Goal: Task Accomplishment & Management: Manage account settings

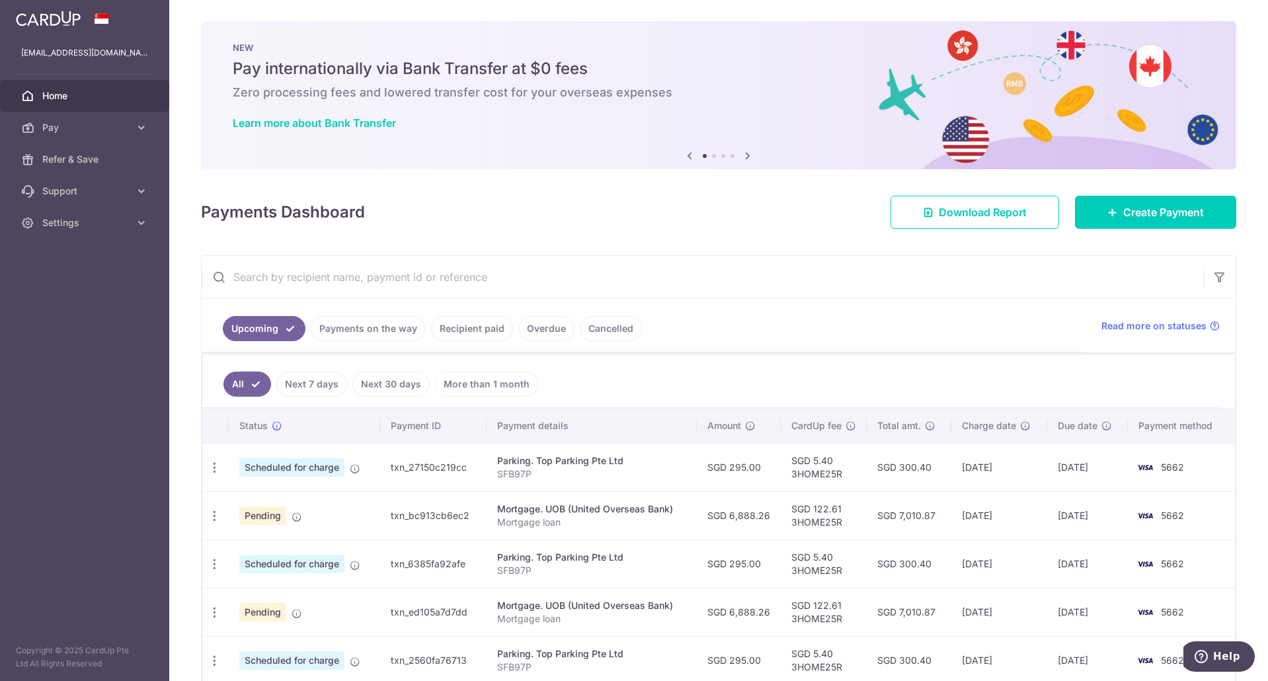
scroll to position [165, 0]
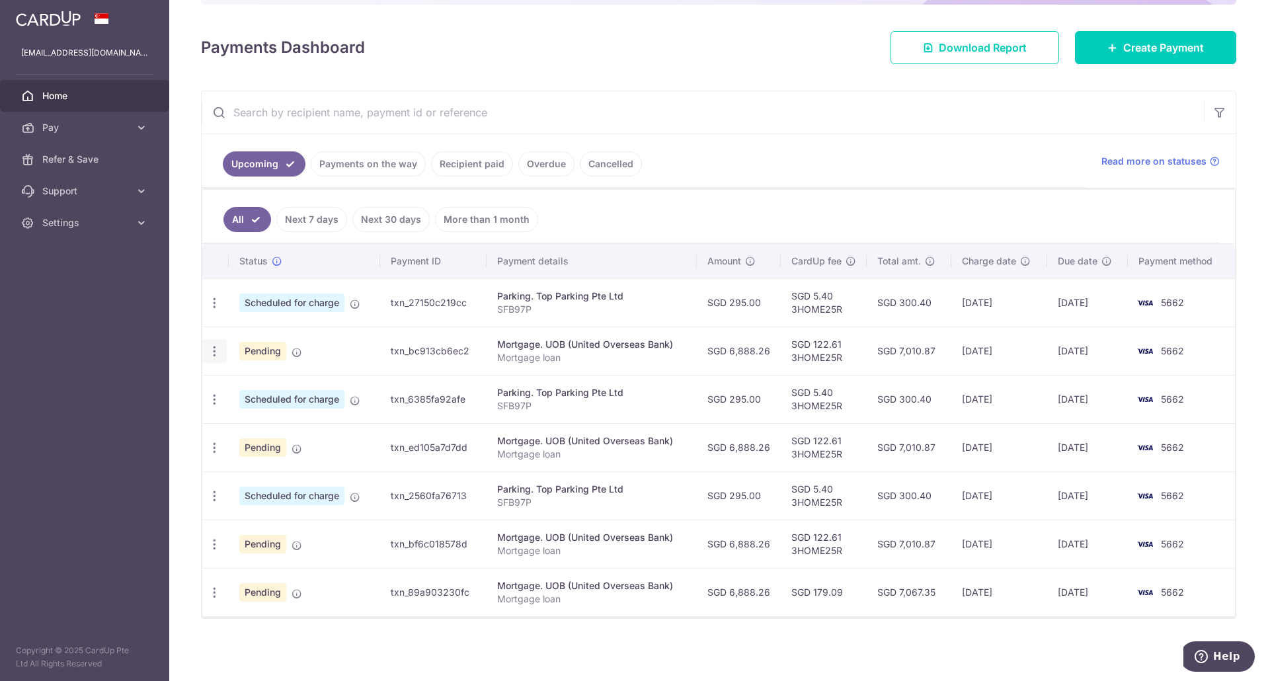
click at [212, 356] on icon "button" at bounding box center [215, 352] width 14 height 14
click at [247, 390] on span "Update payment" at bounding box center [285, 388] width 90 height 16
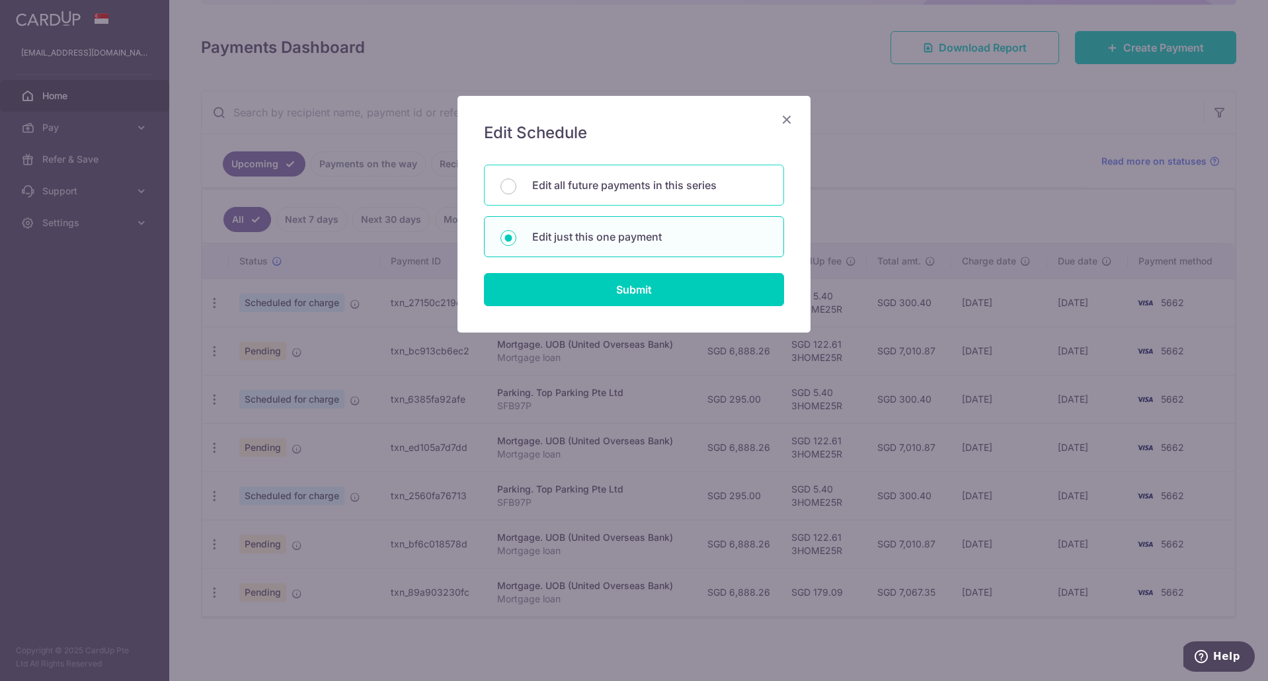
click at [626, 198] on div "Edit all future payments in this series" at bounding box center [634, 185] width 300 height 41
radio input "true"
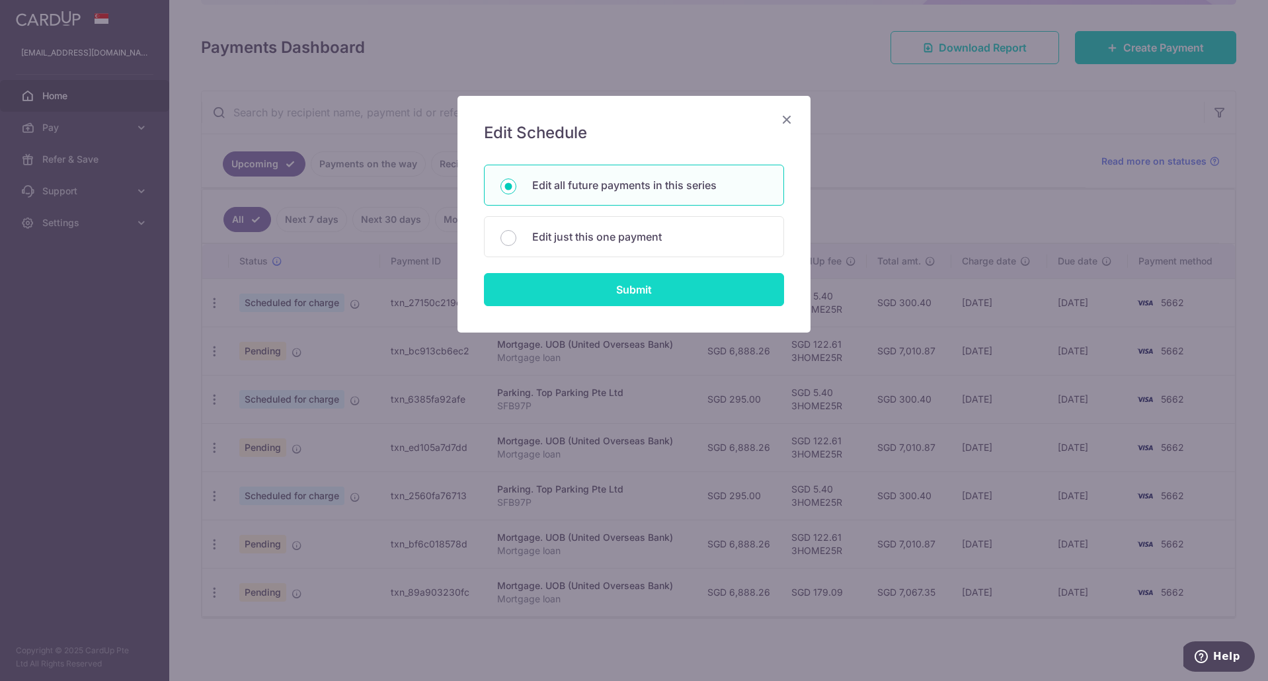
click at [610, 296] on input "Submit" at bounding box center [634, 289] width 300 height 33
radio input "true"
type input "6,888.26"
type input "Mortgage loan"
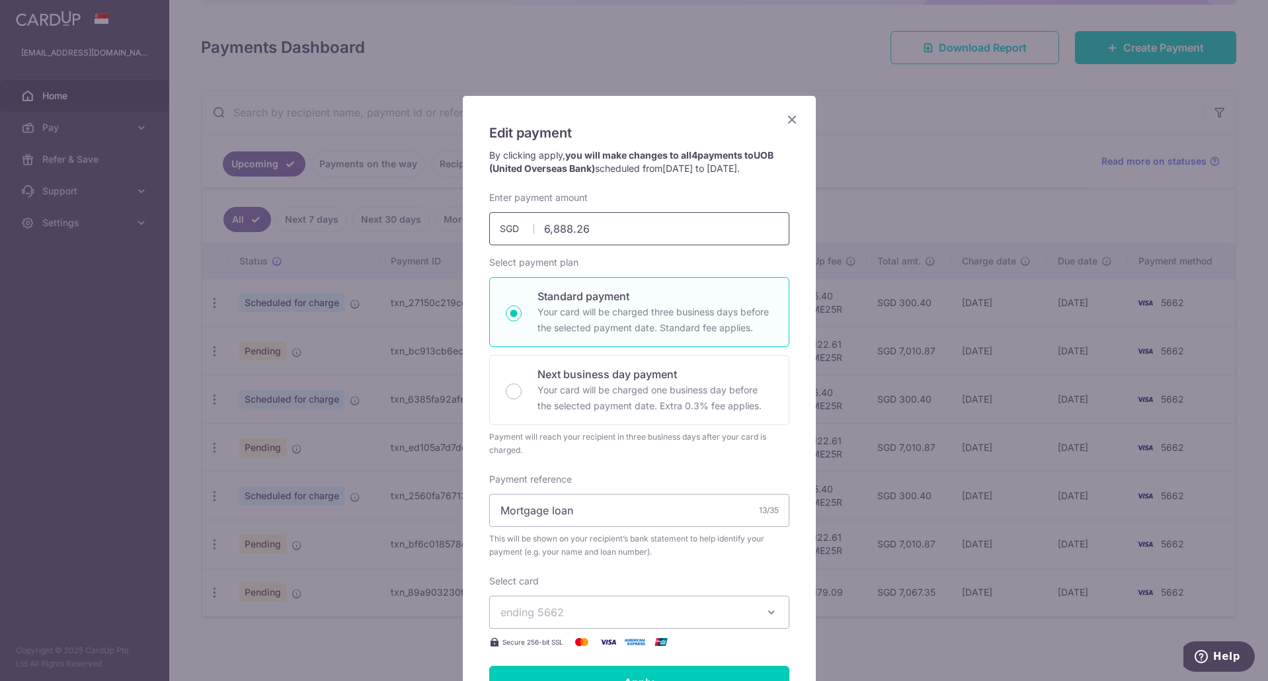
drag, startPoint x: 610, startPoint y: 227, endPoint x: 484, endPoint y: 220, distance: 126.5
click at [489, 220] on input "6,888.26" at bounding box center [639, 228] width 300 height 33
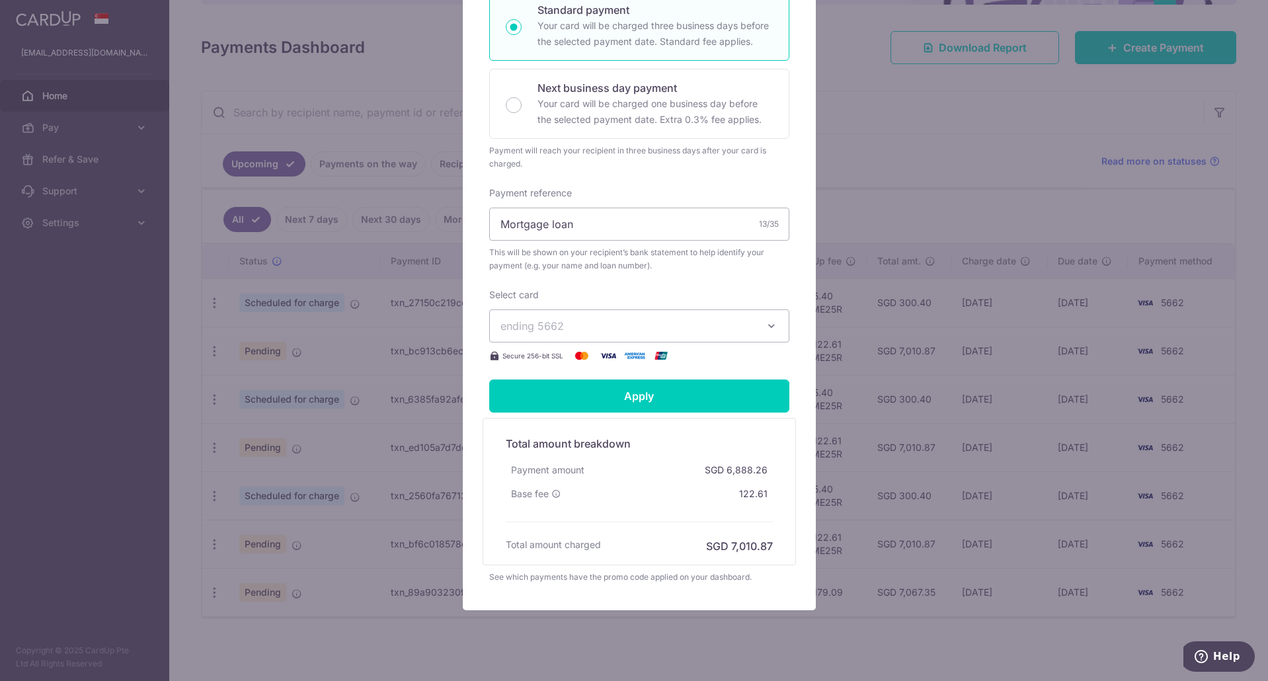
scroll to position [311, 0]
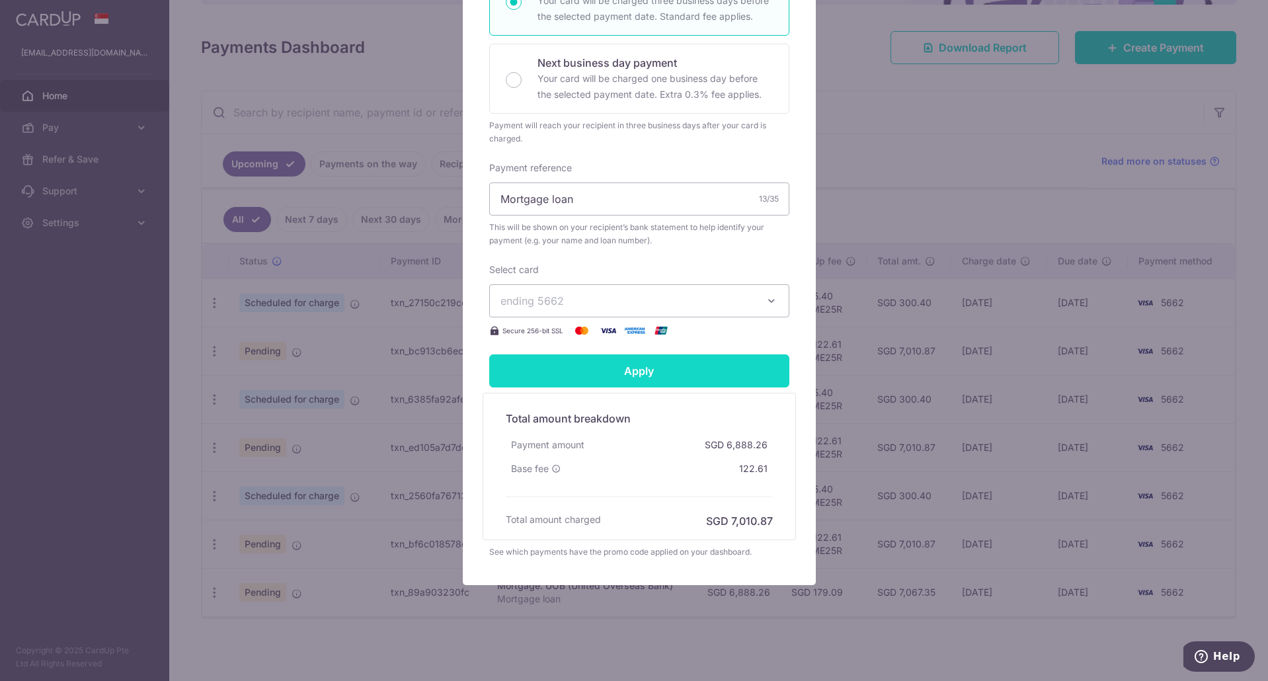
type input "5,333.89"
click at [612, 372] on input "Apply" at bounding box center [639, 370] width 300 height 33
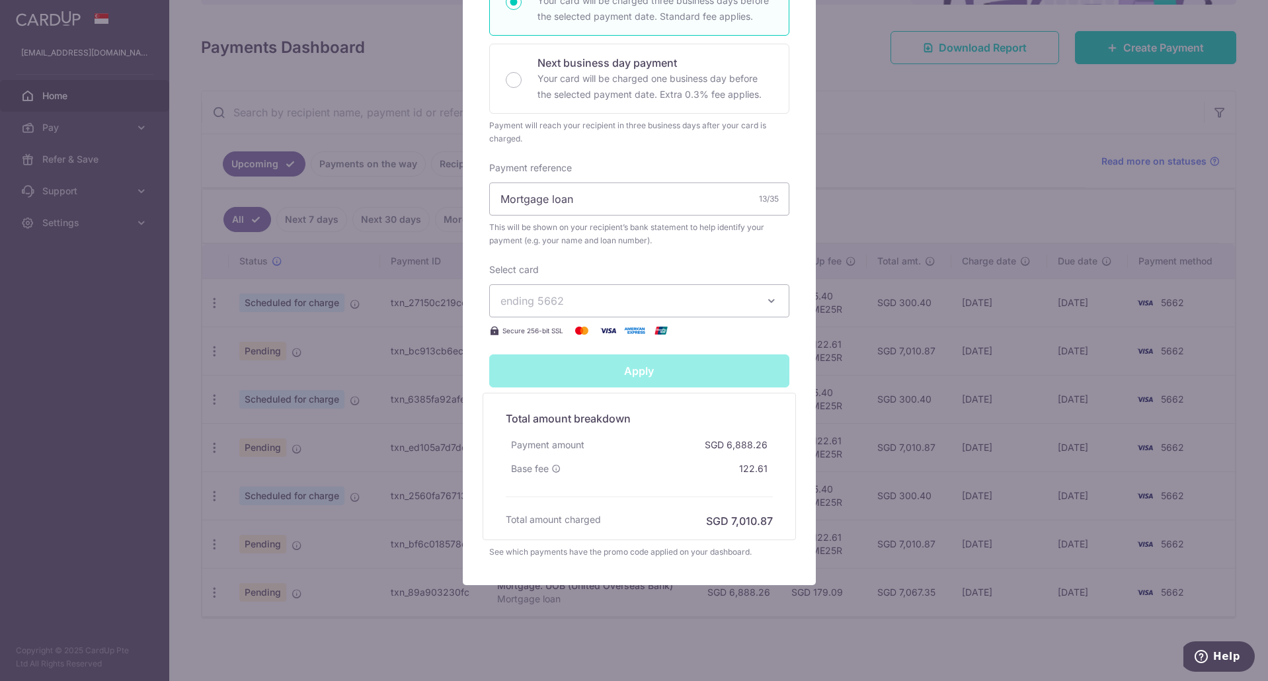
type input "Successfully Applied"
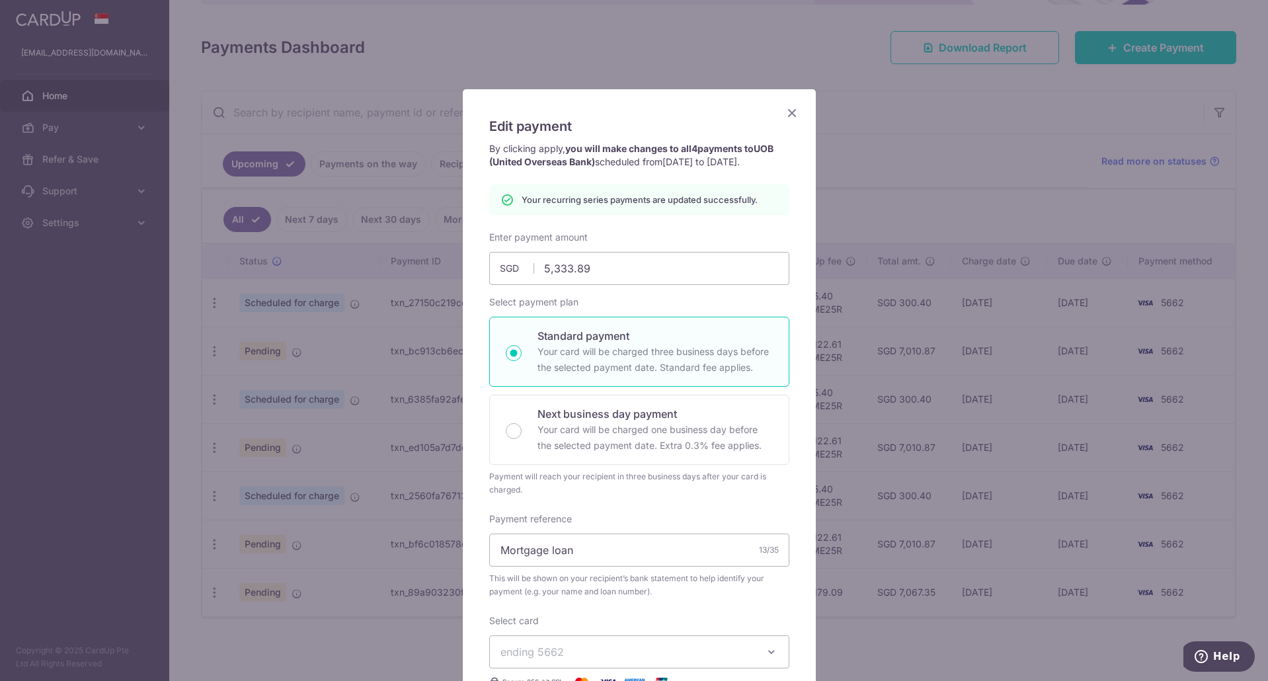
scroll to position [0, 0]
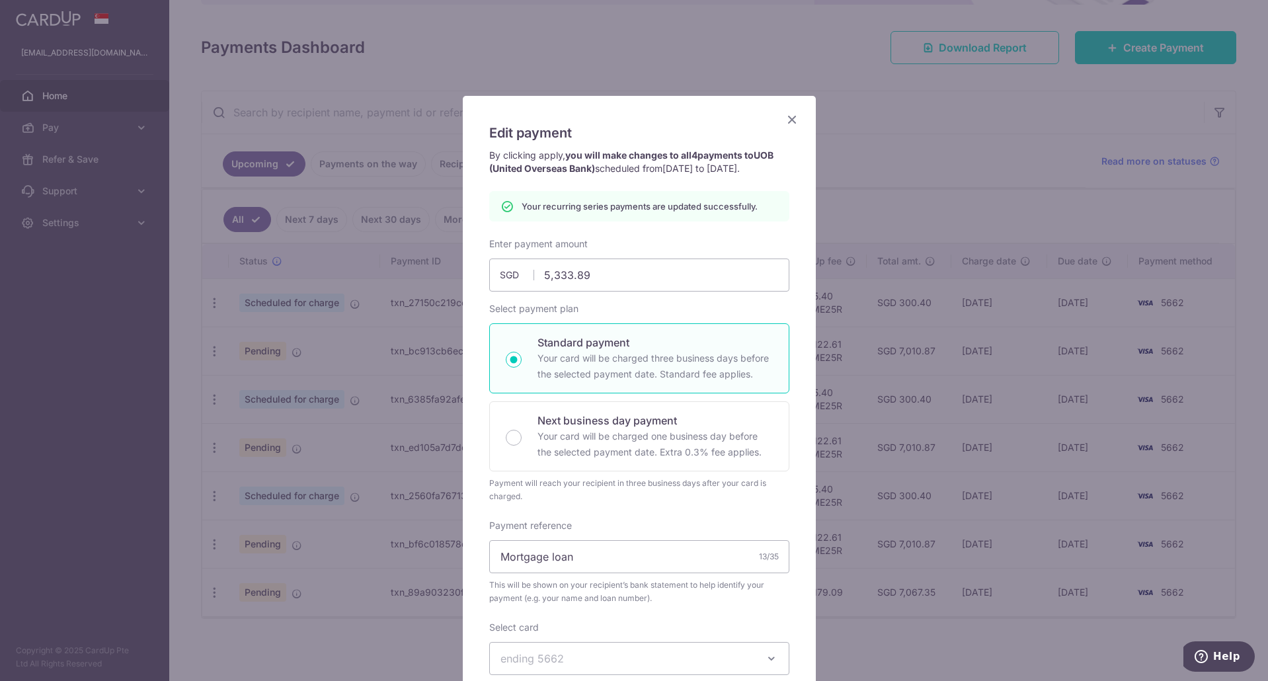
click at [784, 124] on icon "Close" at bounding box center [792, 119] width 16 height 17
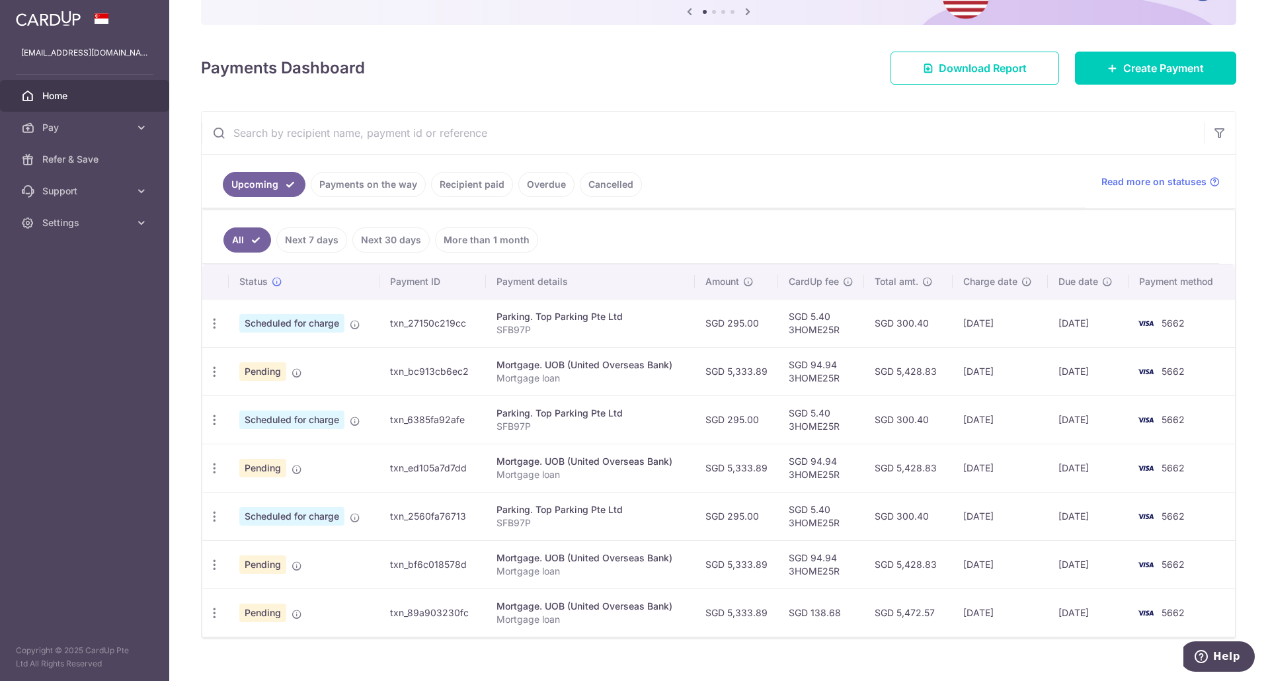
scroll to position [165, 0]
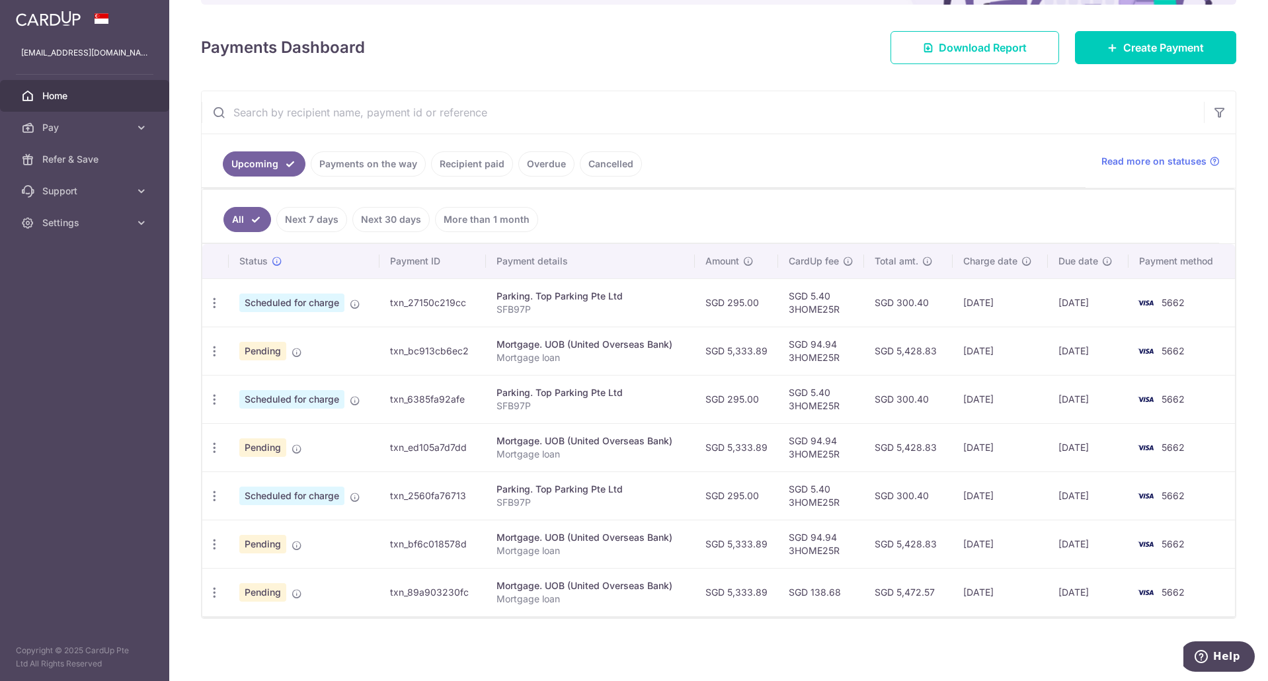
click at [1027, 87] on div "× Pause Schedule Pause all future payments in this series Pause just this one p…" at bounding box center [718, 340] width 1099 height 681
